Goal: Information Seeking & Learning: Learn about a topic

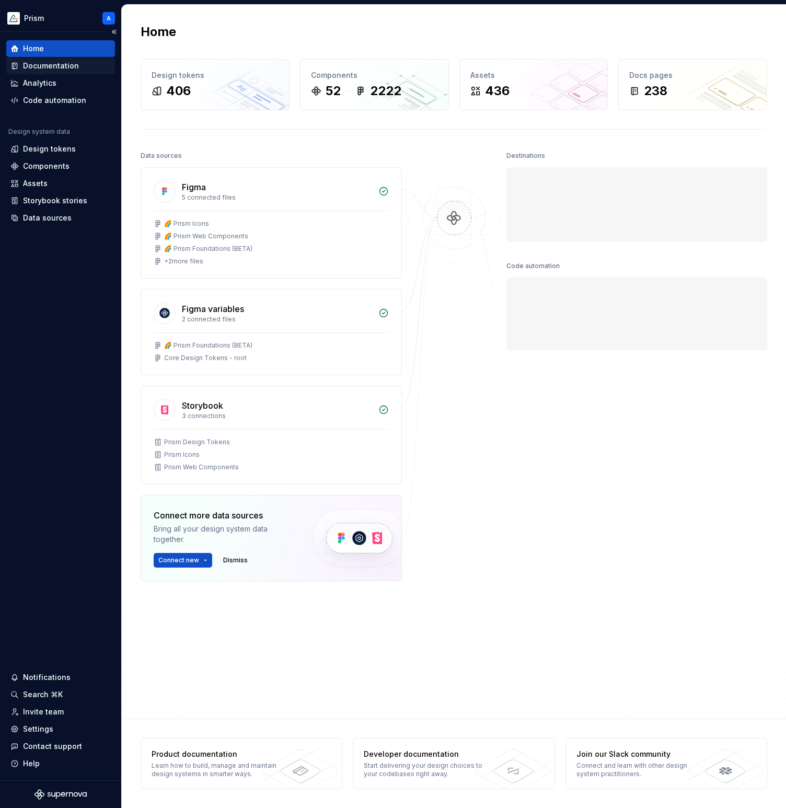
click at [67, 63] on div "Documentation" at bounding box center [51, 66] width 56 height 10
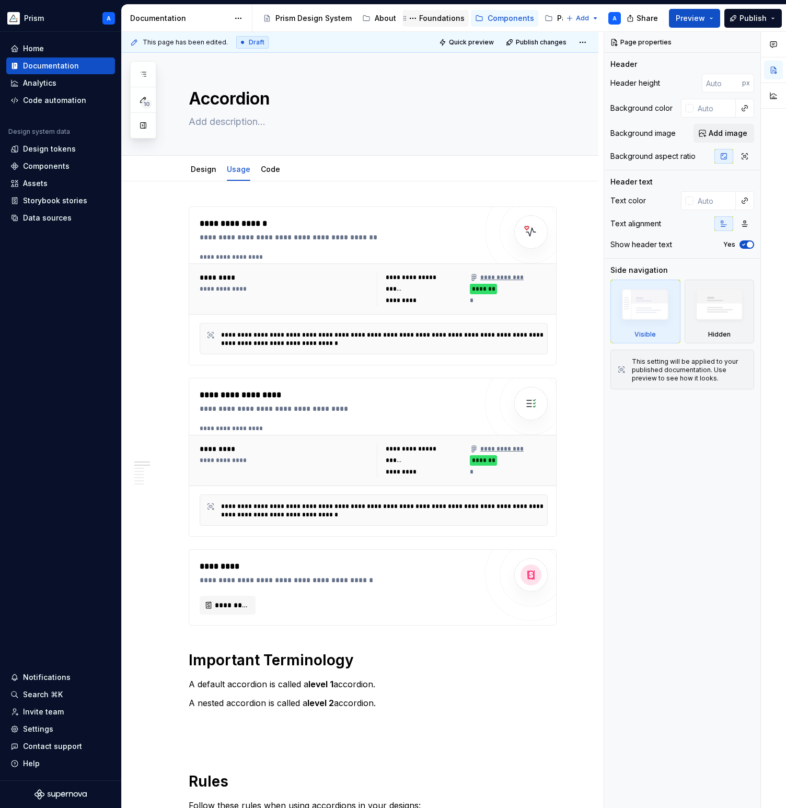
click at [424, 21] on div "Foundations" at bounding box center [441, 18] width 45 height 10
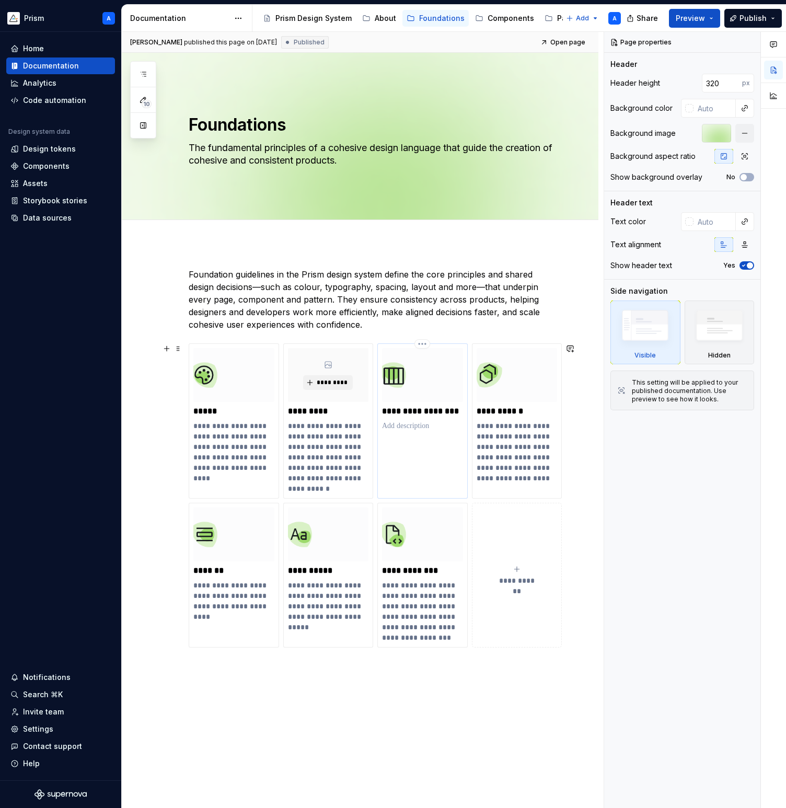
click at [408, 377] on img at bounding box center [422, 375] width 81 height 54
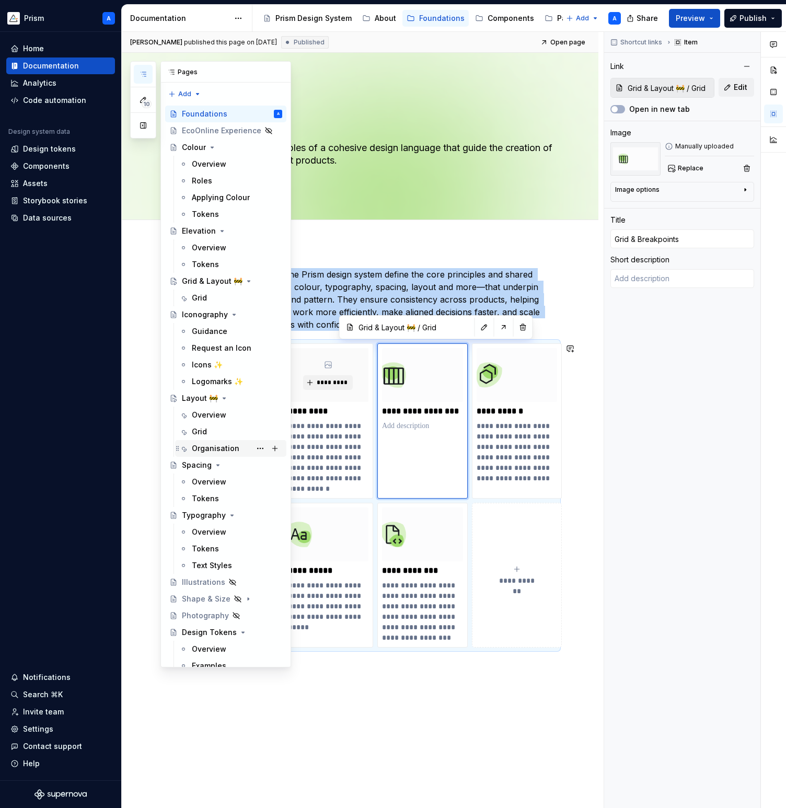
click at [205, 447] on div "Organisation" at bounding box center [216, 448] width 48 height 10
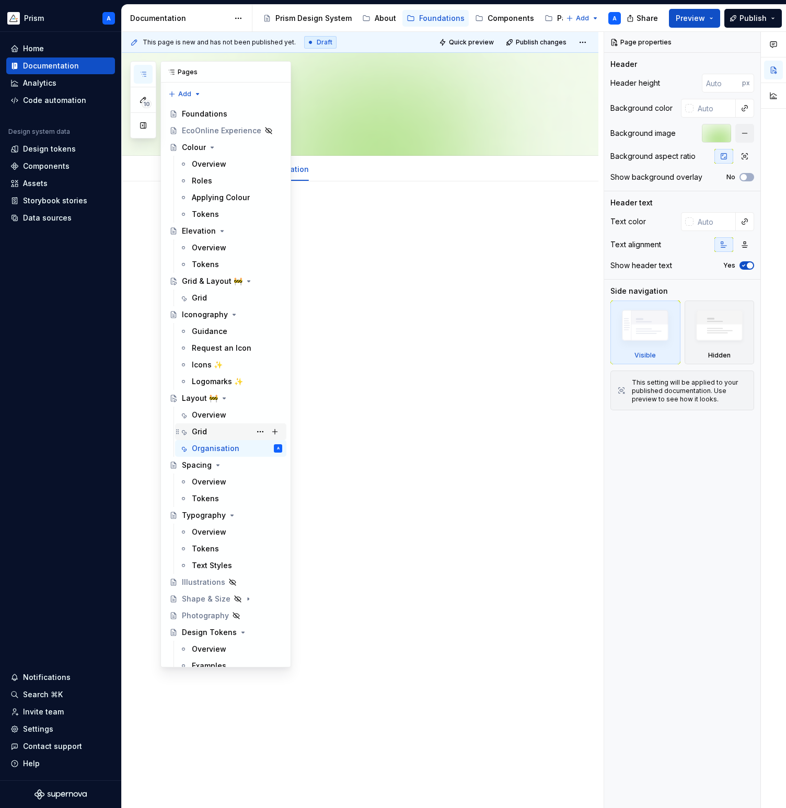
click at [200, 430] on div "Grid" at bounding box center [199, 431] width 15 height 10
click at [202, 413] on div "Overview" at bounding box center [209, 415] width 34 height 10
click at [207, 283] on div "Grid & Layout 🚧" at bounding box center [211, 281] width 59 height 10
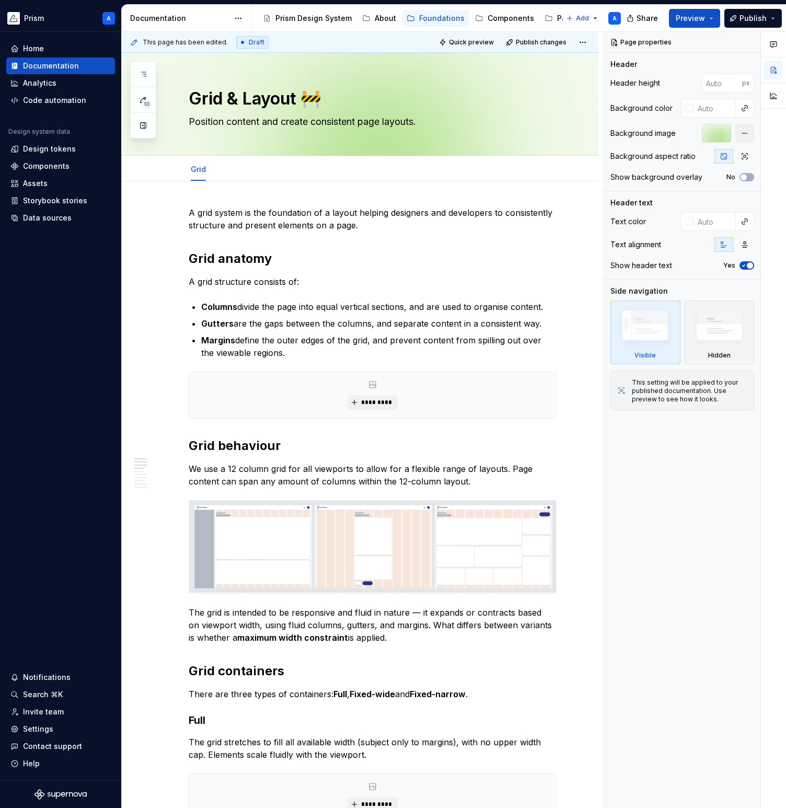
type textarea "*"
